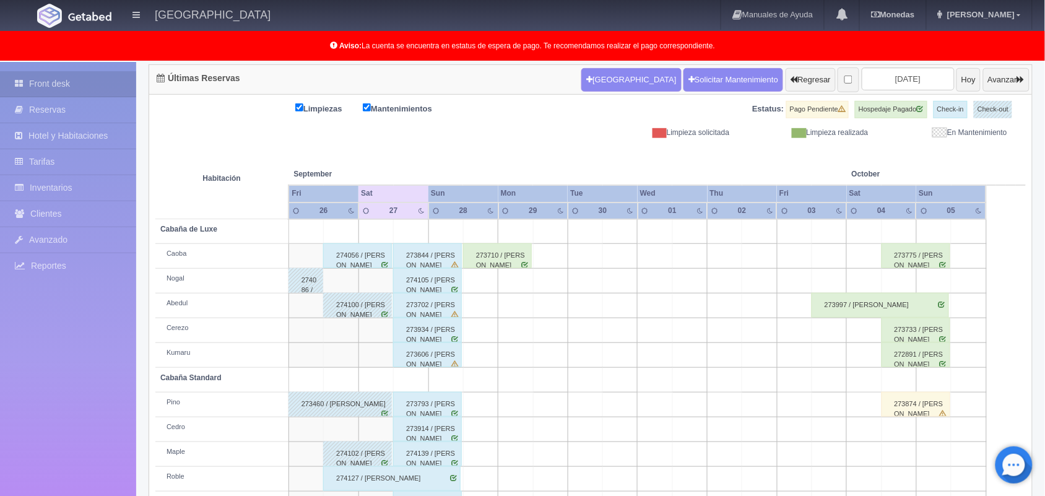
scroll to position [172, 0]
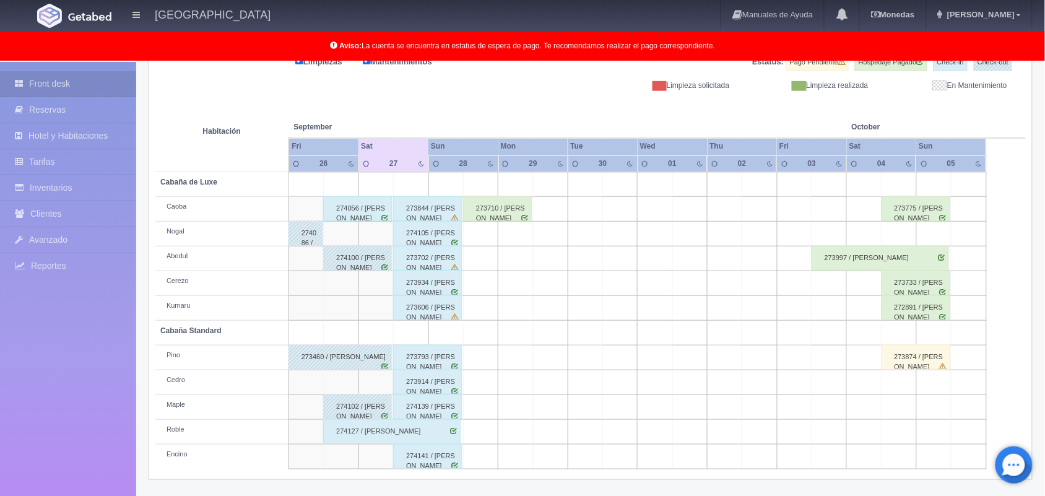
click at [366, 207] on div "274056 / [PERSON_NAME]" at bounding box center [357, 208] width 69 height 25
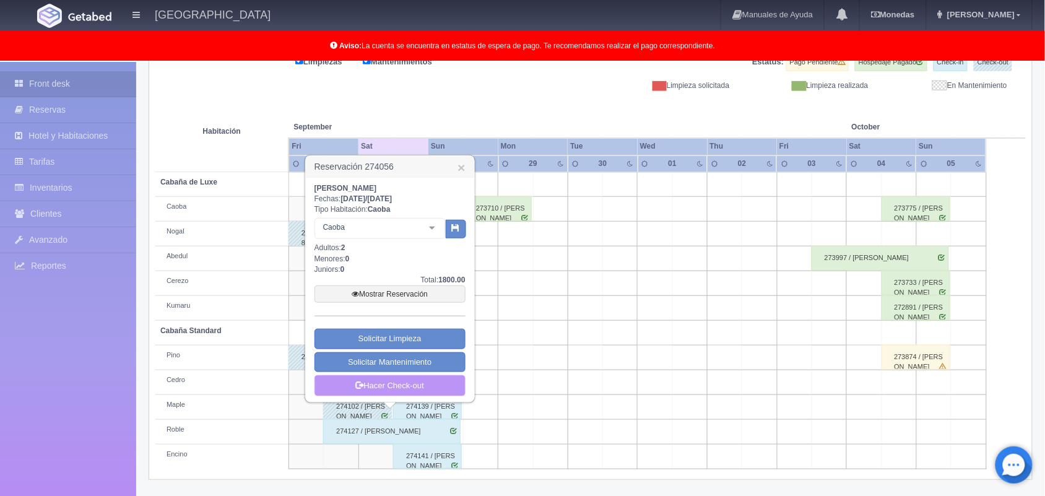
click at [407, 391] on link "Hacer Check-out" at bounding box center [390, 385] width 151 height 21
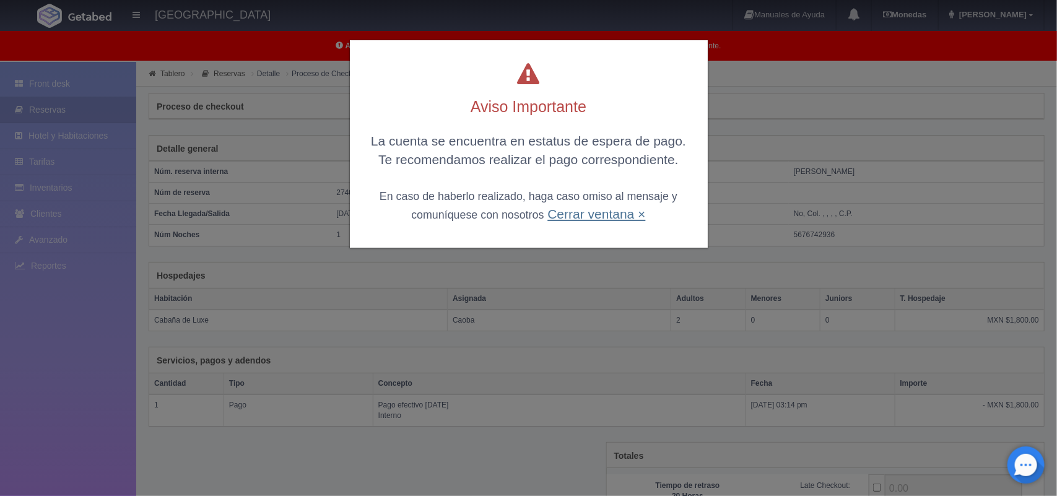
click at [603, 220] on link "Cerrar ventana ×" at bounding box center [596, 214] width 98 height 14
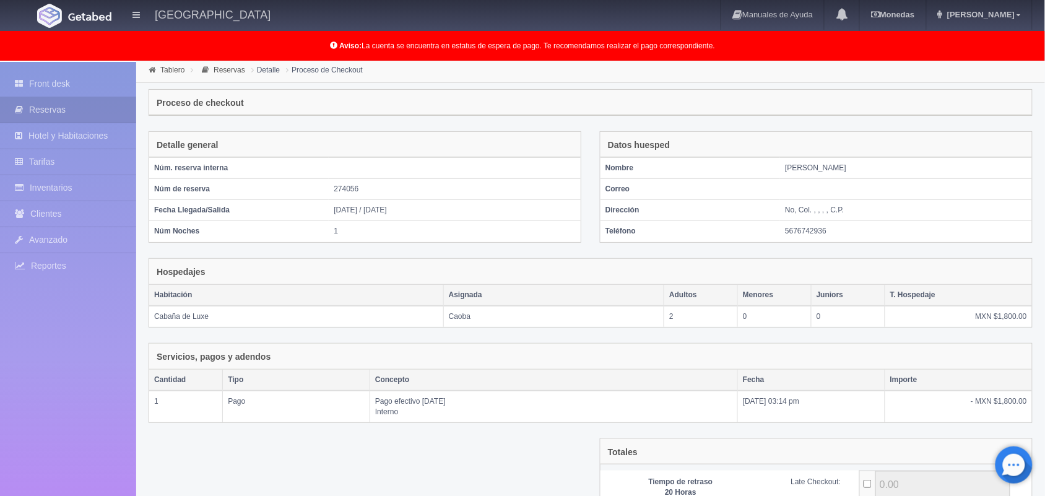
scroll to position [134, 0]
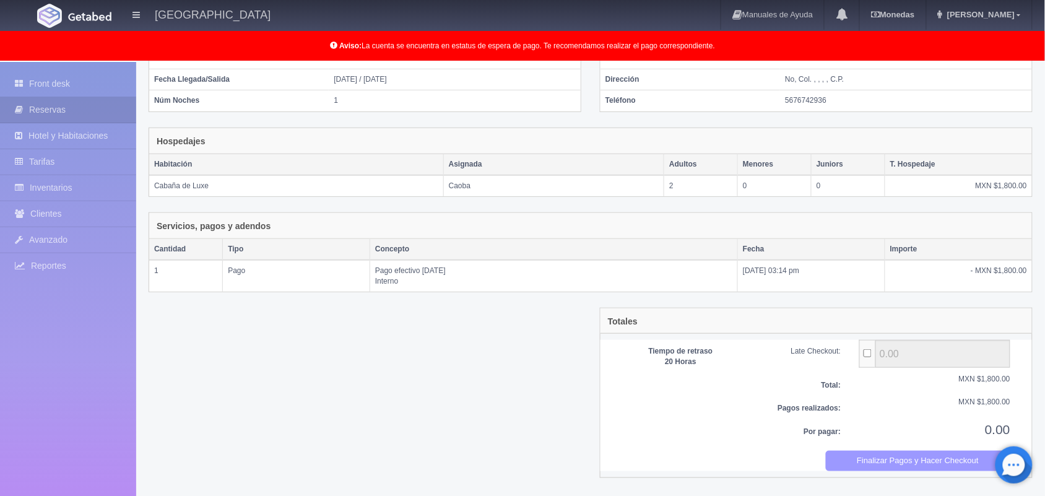
click at [891, 468] on button "Finalizar Pagos y Hacer Checkout" at bounding box center [918, 461] width 185 height 20
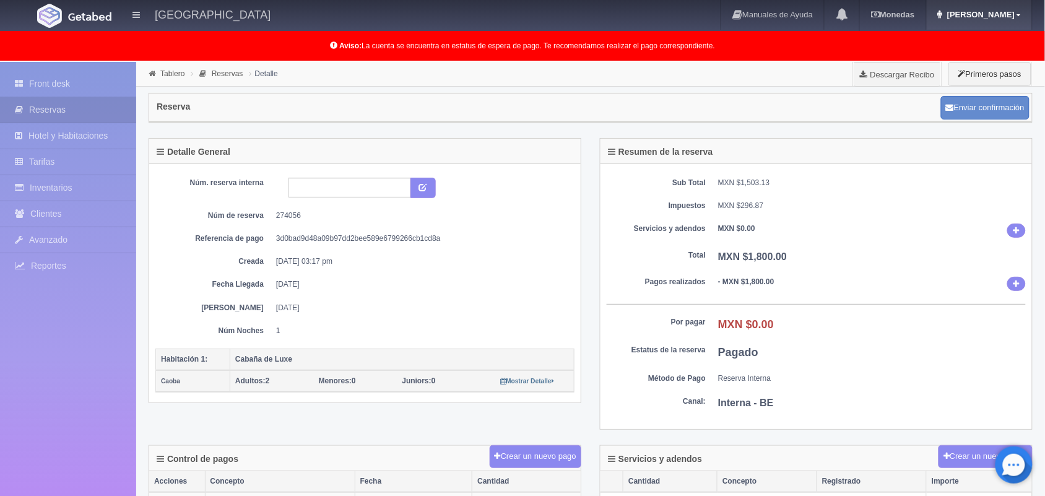
click at [1008, 19] on link "[PERSON_NAME]" at bounding box center [979, 15] width 105 height 30
click at [998, 61] on link "Salir / Log Out" at bounding box center [983, 58] width 98 height 15
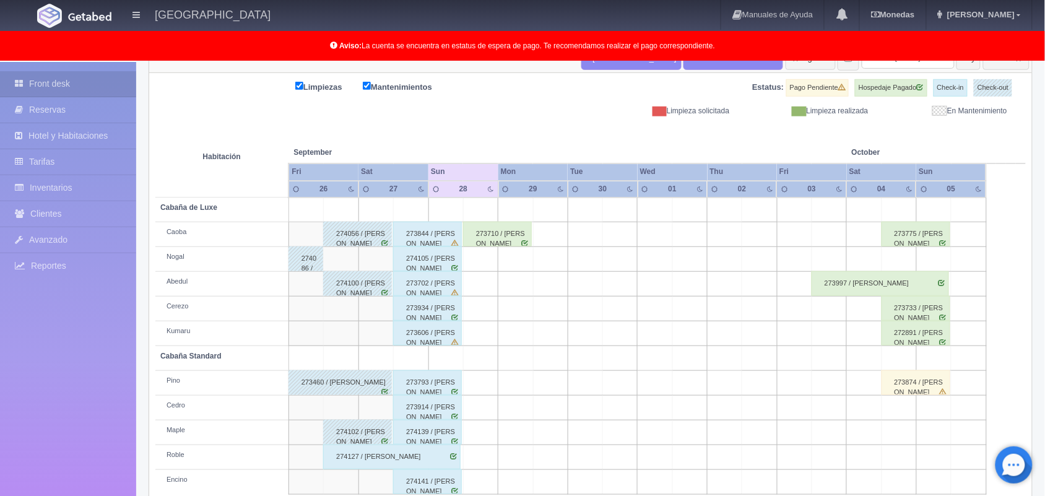
scroll to position [172, 0]
